Goal: Task Accomplishment & Management: Use online tool/utility

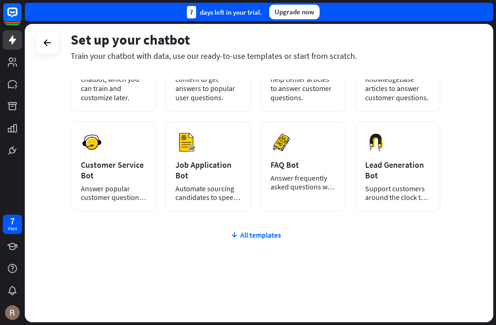
click at [271, 236] on div "All templates" at bounding box center [256, 234] width 370 height 9
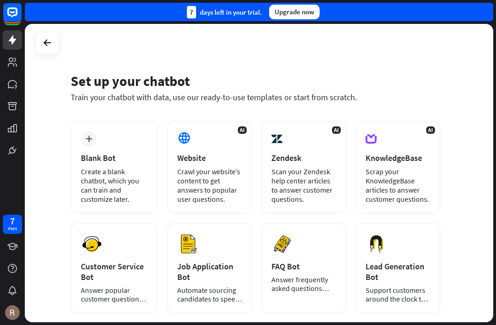
click at [44, 40] on icon at bounding box center [47, 42] width 11 height 11
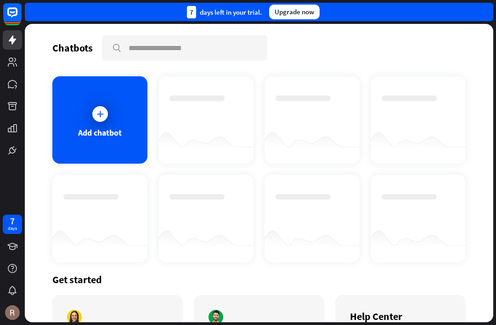
click at [0, 0] on icon at bounding box center [0, 0] width 0 height 0
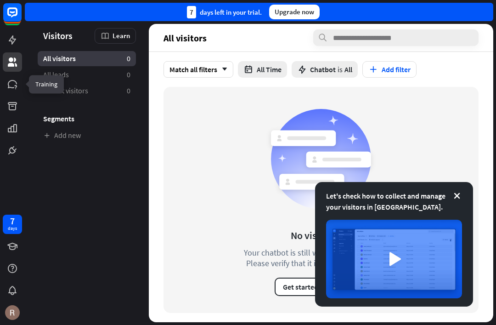
click at [15, 91] on link at bounding box center [12, 83] width 19 height 19
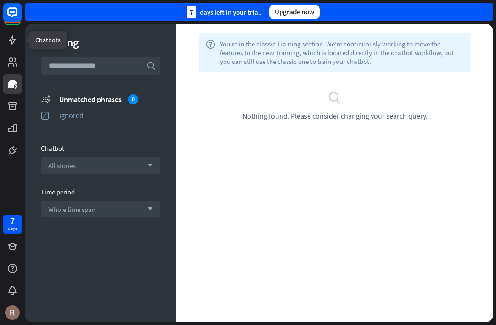
click at [0, 0] on icon at bounding box center [0, 0] width 0 height 0
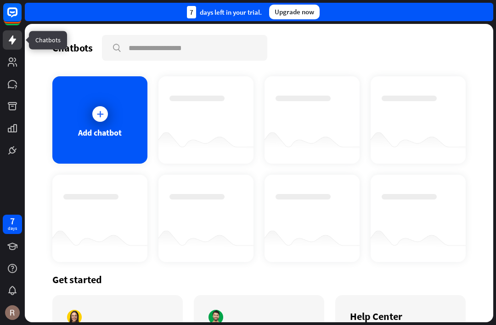
click at [15, 19] on rect at bounding box center [12, 12] width 18 height 18
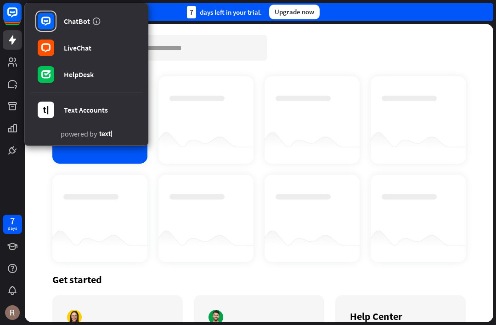
click at [89, 20] on div "ChatBot" at bounding box center [77, 21] width 26 height 9
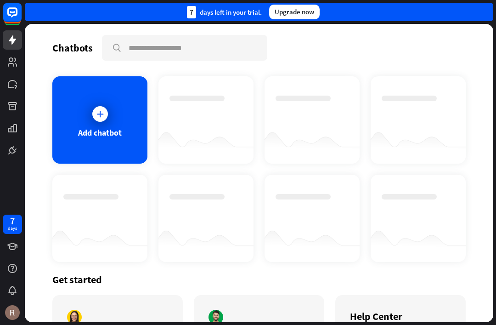
click at [111, 124] on div "Add chatbot" at bounding box center [99, 119] width 95 height 87
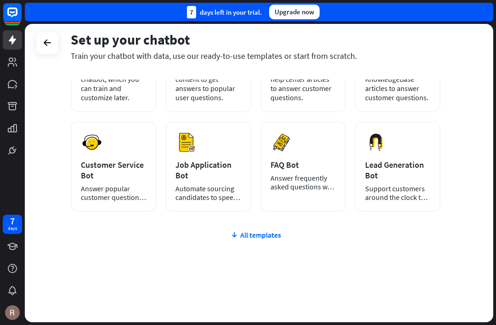
scroll to position [102, 0]
click at [274, 233] on div "All templates" at bounding box center [256, 234] width 370 height 9
